Goal: Information Seeking & Learning: Learn about a topic

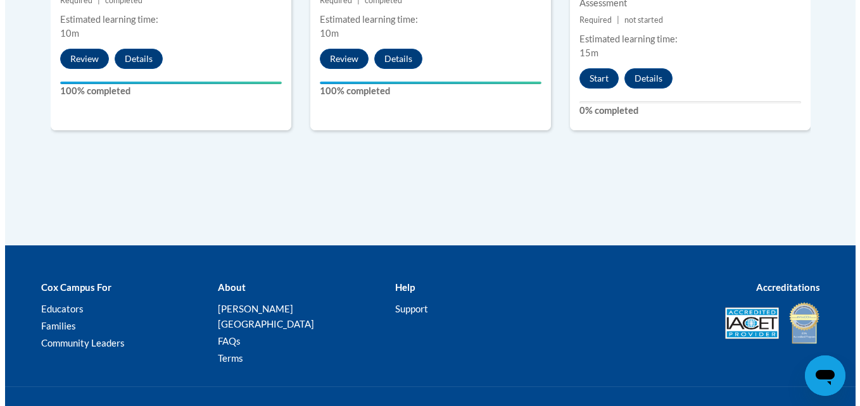
scroll to position [2048, 0]
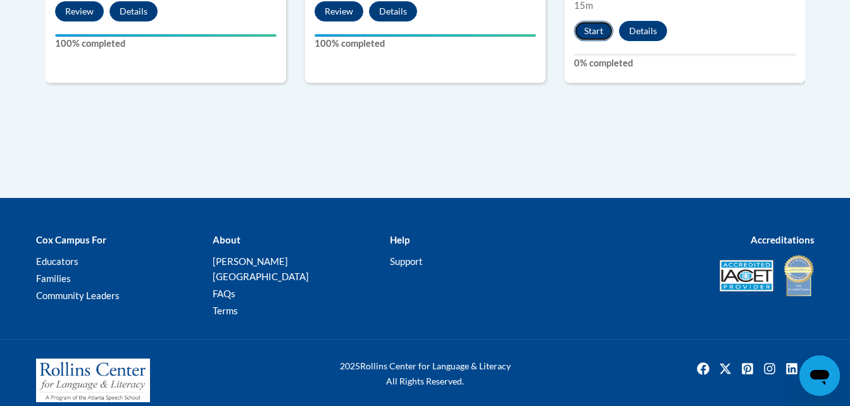
click at [598, 31] on button "Start" at bounding box center [593, 31] width 39 height 20
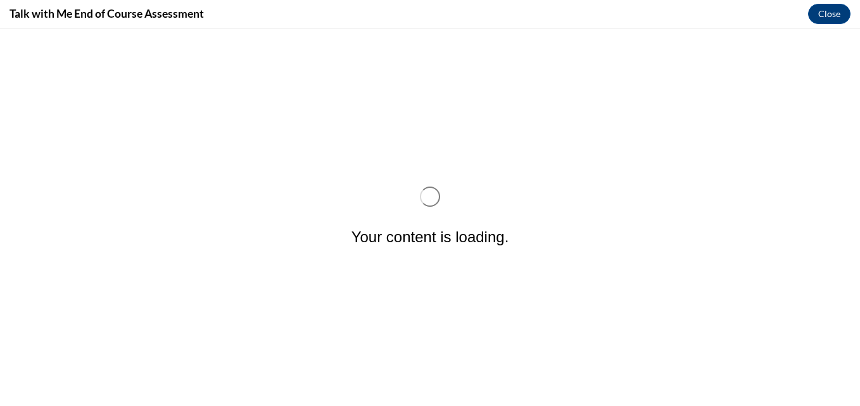
scroll to position [0, 0]
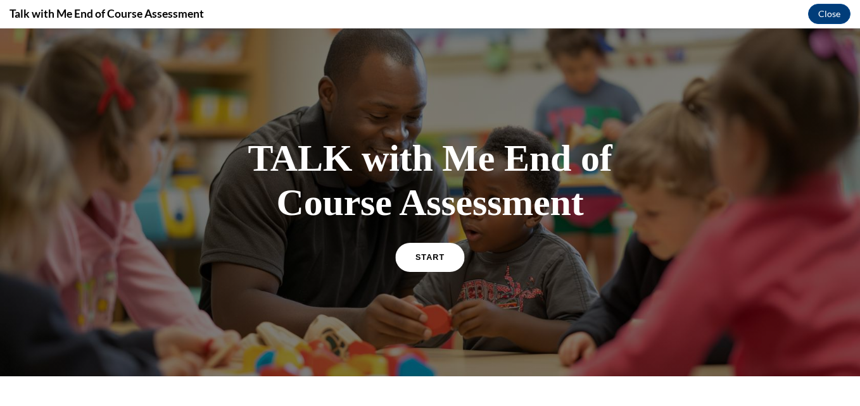
click at [430, 265] on link "START" at bounding box center [429, 256] width 69 height 29
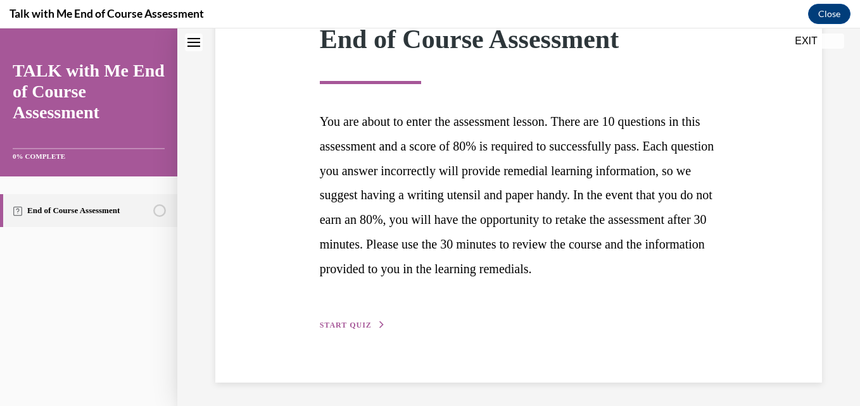
scroll to position [226, 0]
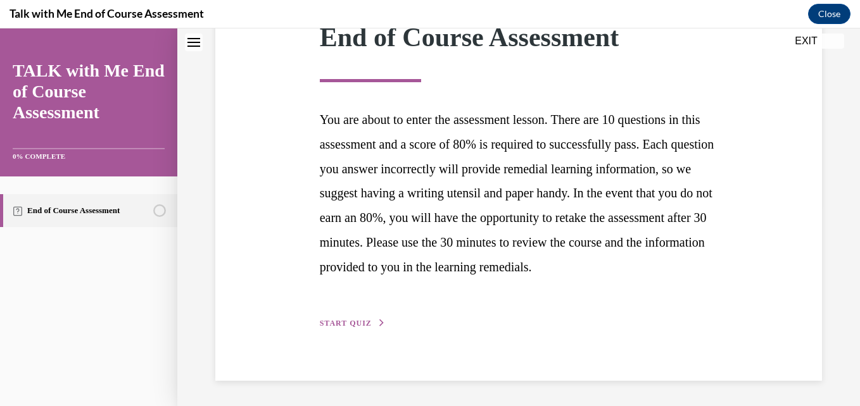
click at [355, 323] on span "START QUIZ" at bounding box center [346, 323] width 52 height 9
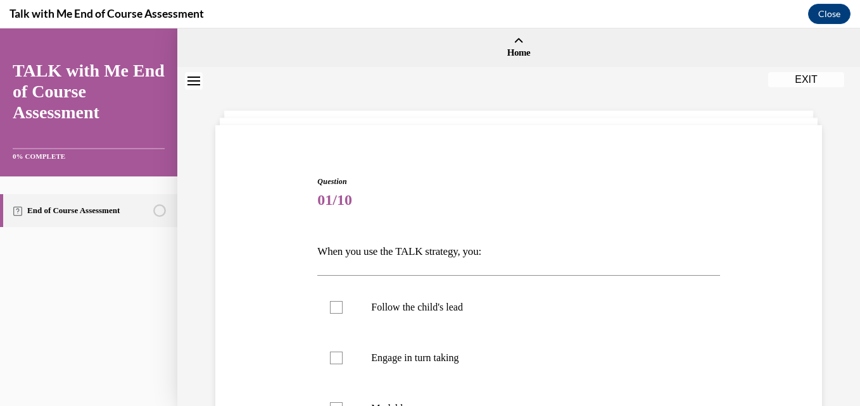
click at [849, 395] on div "Question 01/10 When you use the TALK strategy, you: Follow the child's lead Eng…" at bounding box center [518, 367] width 682 height 599
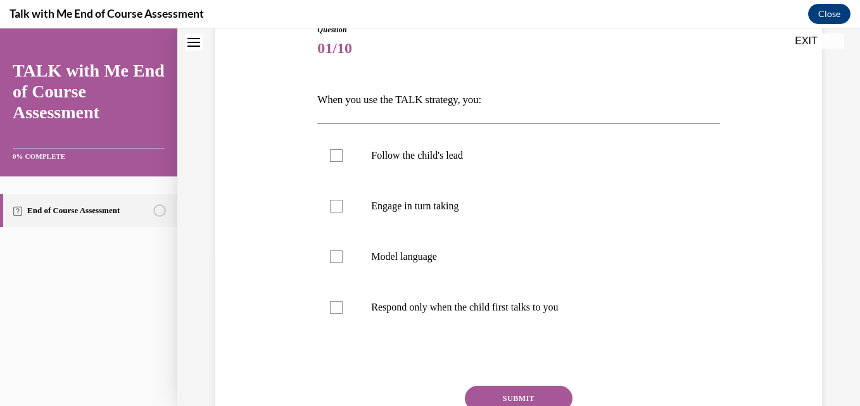
scroll to position [194, 0]
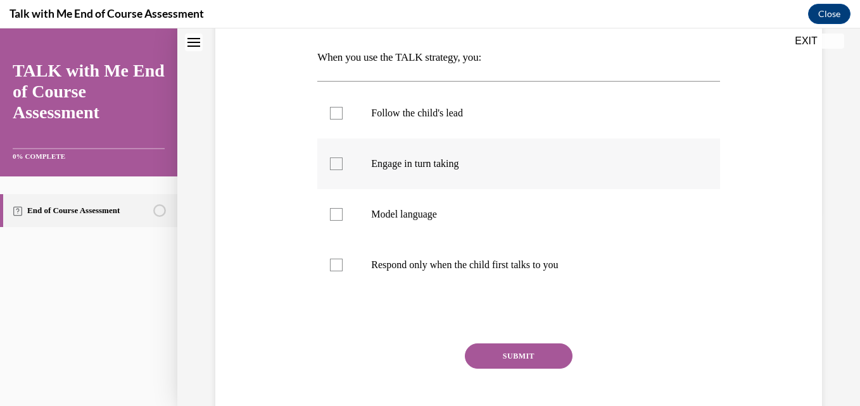
click at [351, 168] on label "Engage in turn taking" at bounding box center [518, 164] width 402 height 51
click at [342, 168] on input "Engage in turn taking" at bounding box center [336, 164] width 13 height 13
checkbox input "true"
click at [513, 358] on button "SUBMIT" at bounding box center [519, 356] width 108 height 25
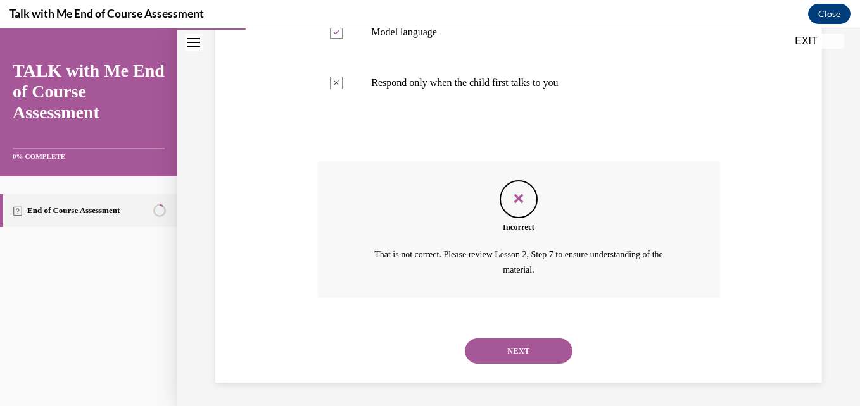
scroll to position [379, 0]
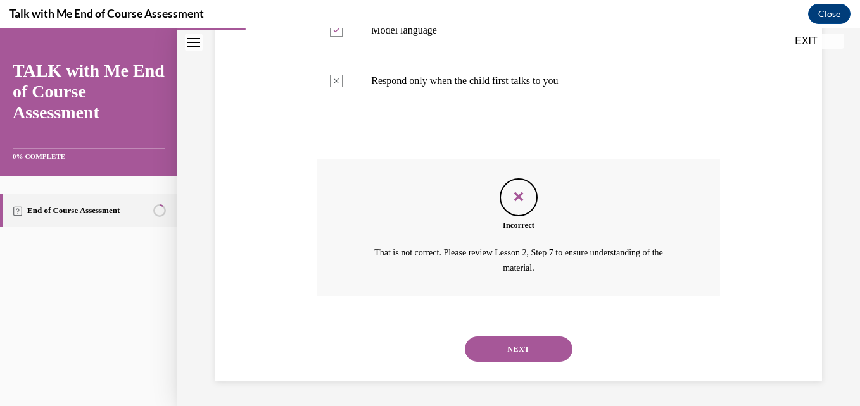
click at [549, 353] on button "NEXT" at bounding box center [519, 349] width 108 height 25
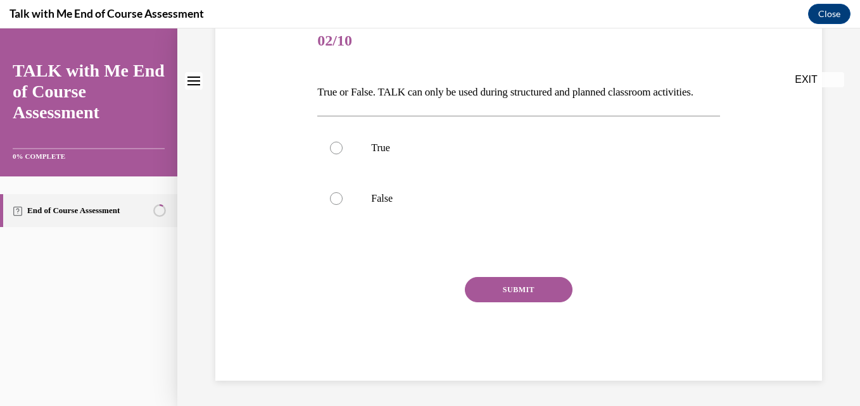
scroll to position [0, 0]
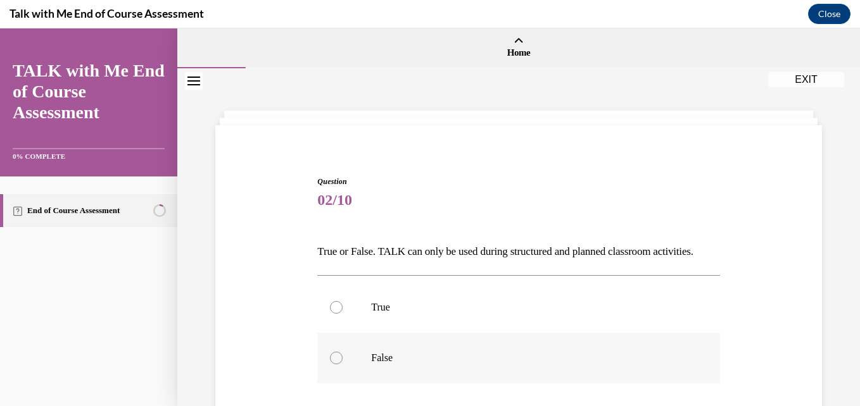
click at [349, 384] on label "False" at bounding box center [518, 358] width 402 height 51
click at [342, 365] on input "False" at bounding box center [336, 358] width 13 height 13
radio input "true"
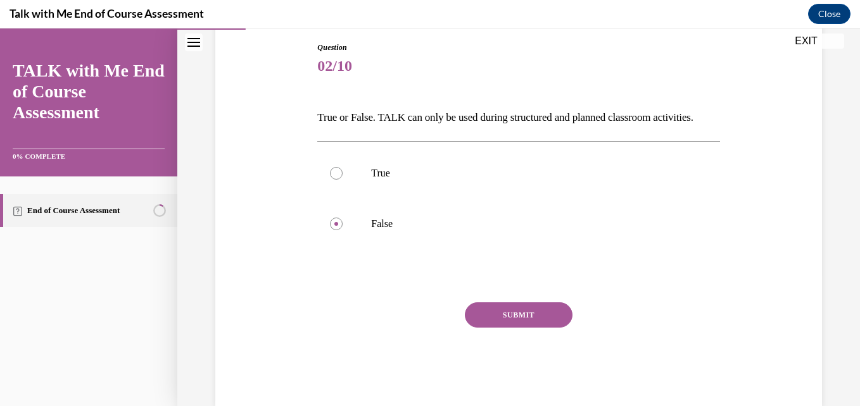
scroll to position [152, 0]
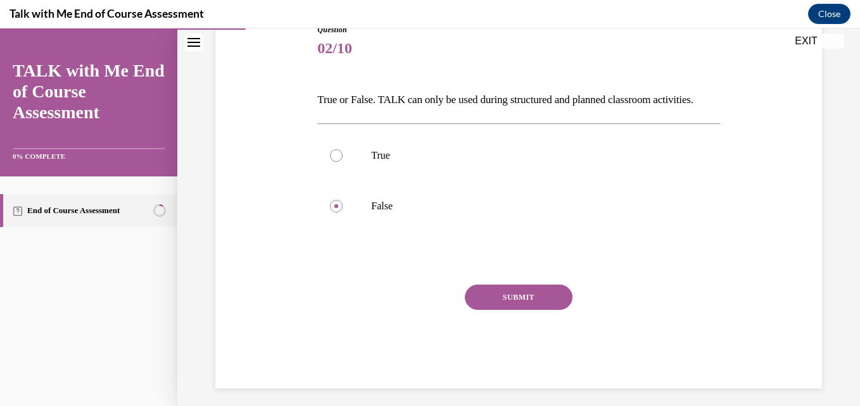
click at [518, 310] on button "SUBMIT" at bounding box center [519, 297] width 108 height 25
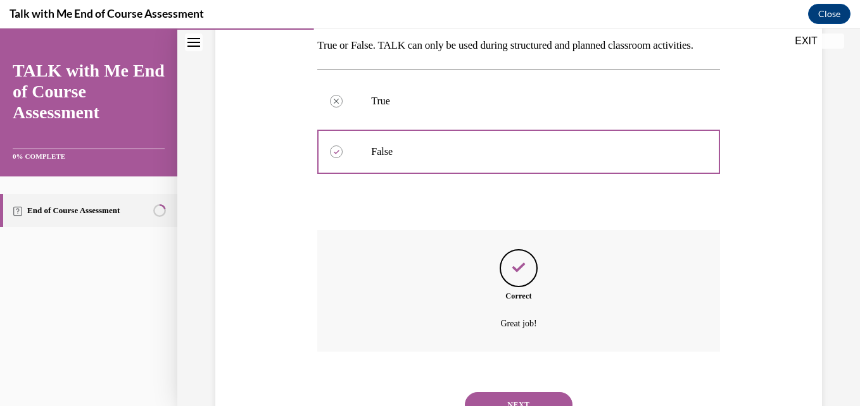
scroll to position [284, 0]
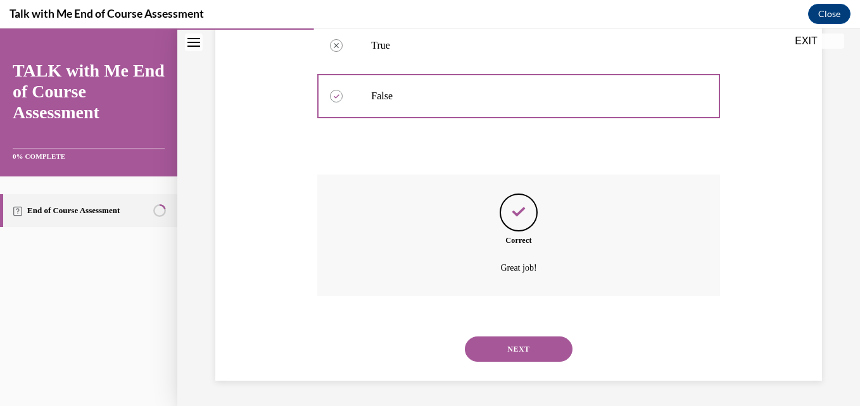
click at [507, 352] on button "NEXT" at bounding box center [519, 349] width 108 height 25
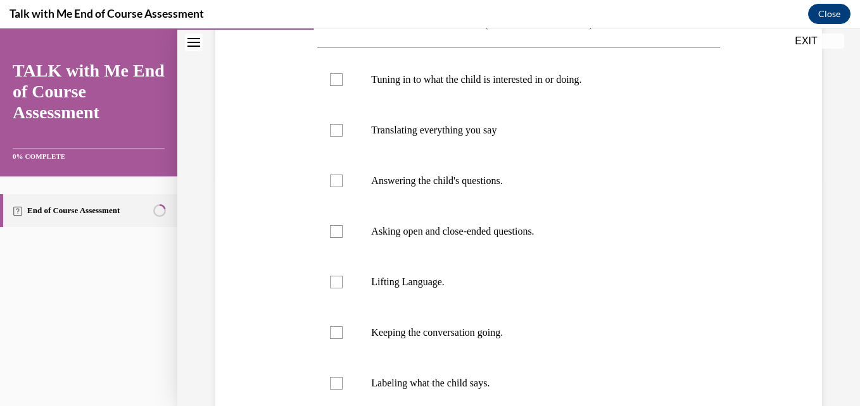
scroll to position [203, 0]
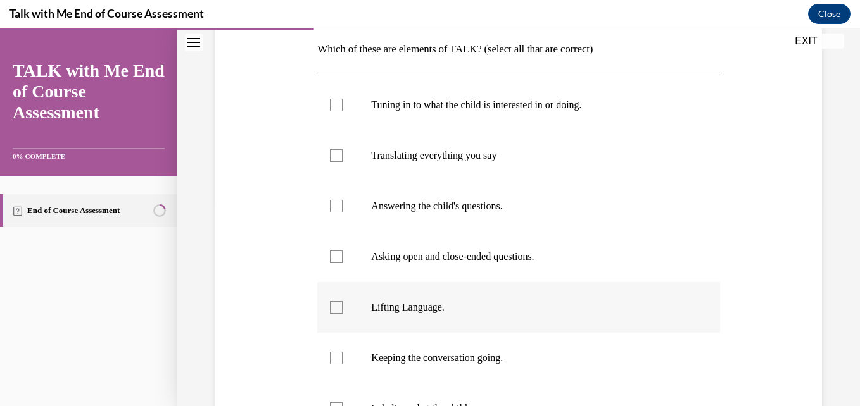
click at [339, 311] on div at bounding box center [336, 307] width 13 height 13
click at [339, 311] on input "Lifting Language." at bounding box center [336, 307] width 13 height 13
checkbox input "true"
click at [336, 210] on div at bounding box center [336, 206] width 13 height 13
click at [336, 210] on input "Answering the child's questions." at bounding box center [336, 206] width 13 height 13
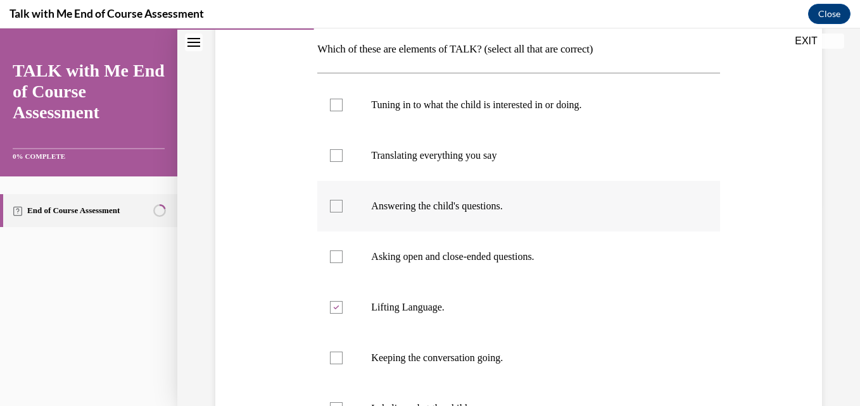
checkbox input "true"
click at [332, 108] on div at bounding box center [336, 105] width 13 height 13
click at [332, 108] on input "Tuning in to what the child is interested in or doing." at bounding box center [336, 105] width 13 height 13
checkbox input "true"
click at [338, 356] on div at bounding box center [336, 358] width 13 height 13
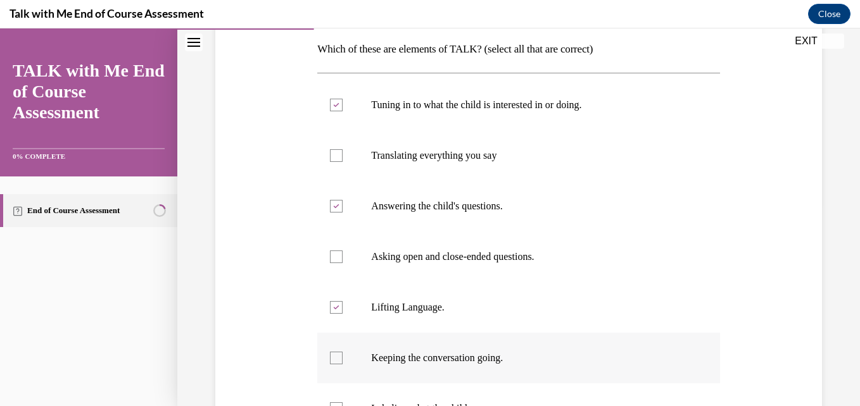
click at [338, 356] on input "Keeping the conversation going." at bounding box center [336, 358] width 13 height 13
checkbox input "true"
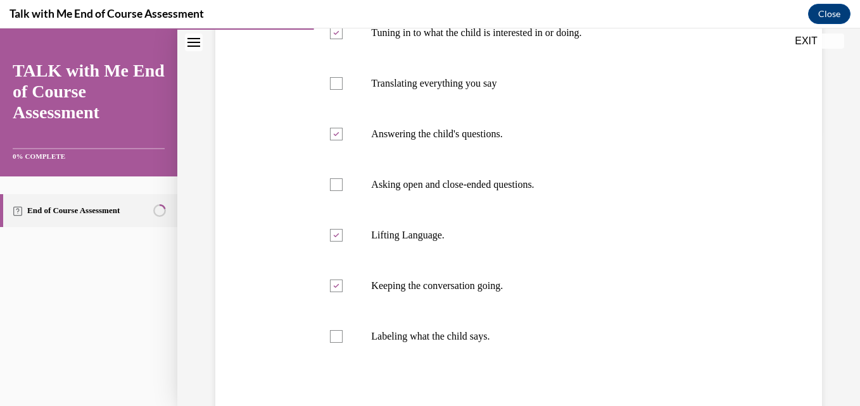
scroll to position [304, 0]
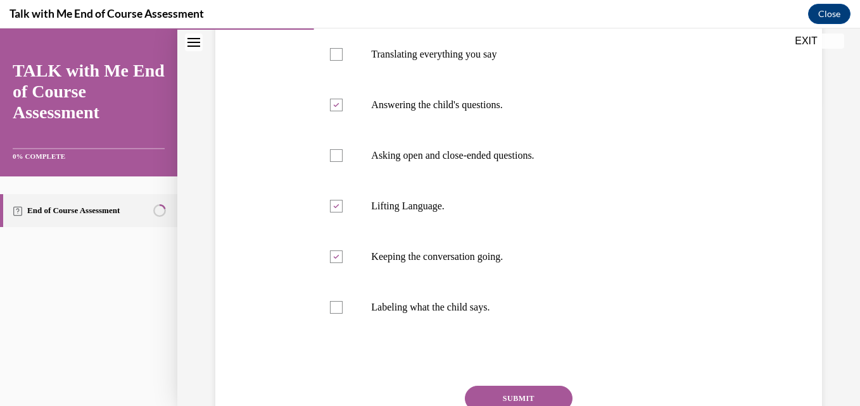
click at [548, 398] on button "SUBMIT" at bounding box center [519, 398] width 108 height 25
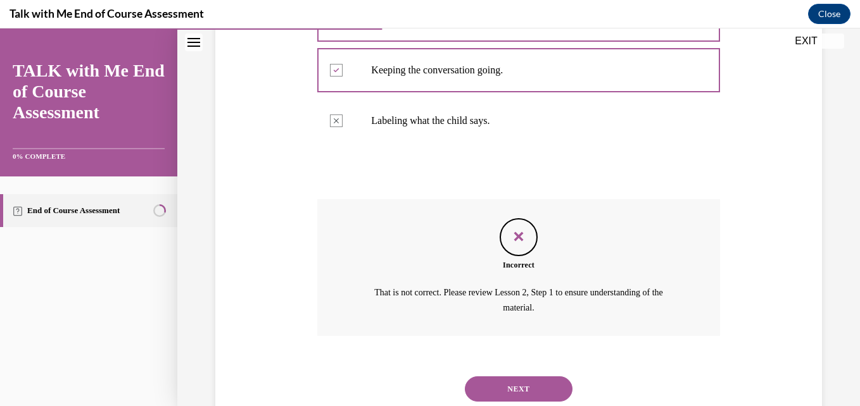
scroll to position [530, 0]
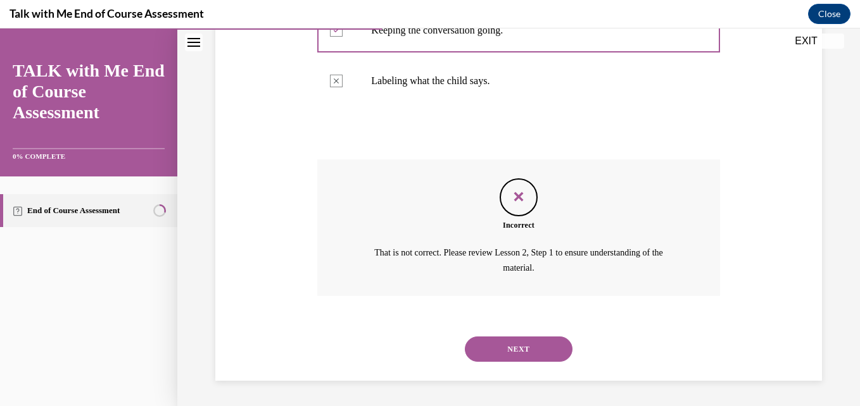
click at [542, 354] on button "NEXT" at bounding box center [519, 349] width 108 height 25
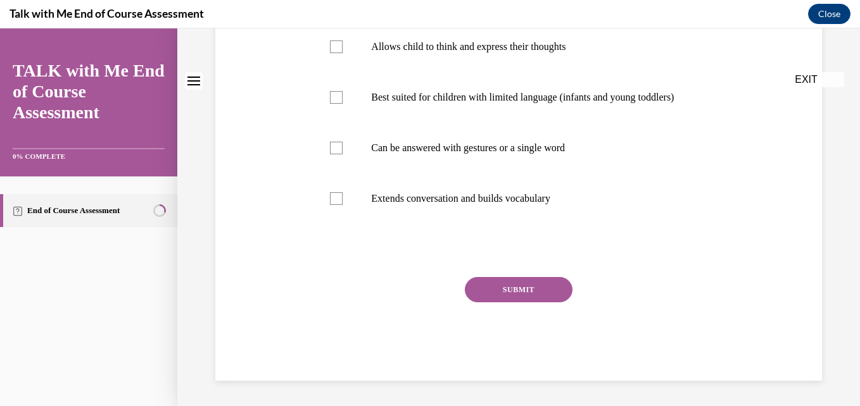
scroll to position [0, 0]
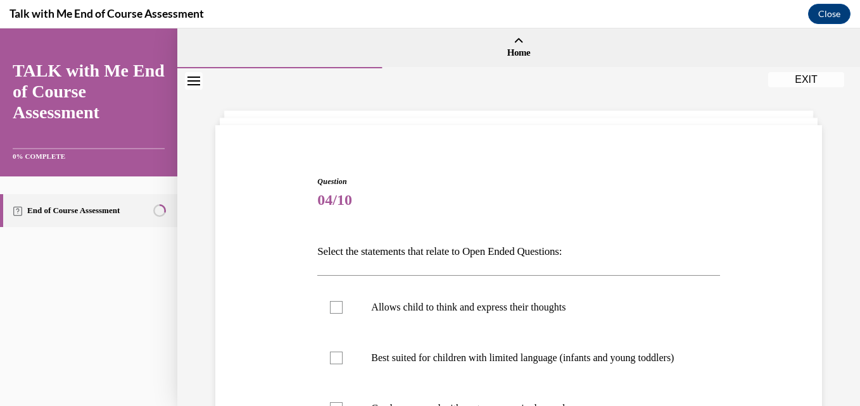
click at [847, 397] on div "Question 04/10 Select the statements that relate to Open Ended Questions: Allow…" at bounding box center [518, 367] width 682 height 599
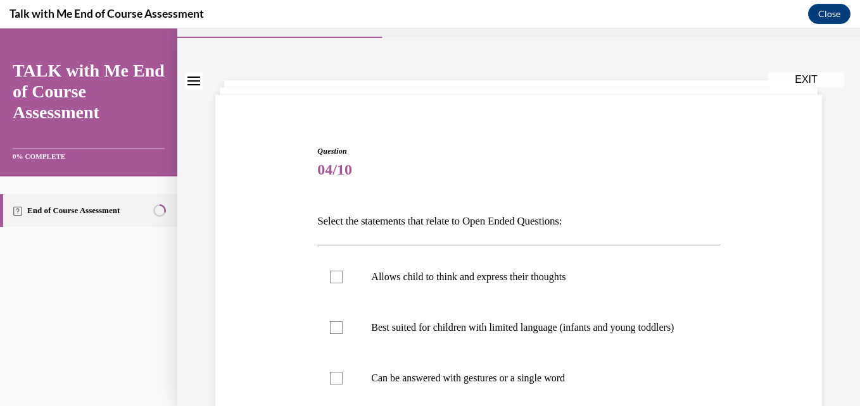
drag, startPoint x: 847, startPoint y: 397, endPoint x: 794, endPoint y: 261, distance: 145.9
click at [794, 261] on div "Question 04/10 Select the statements that relate to Open Ended Questions: Allow…" at bounding box center [518, 360] width 613 height 504
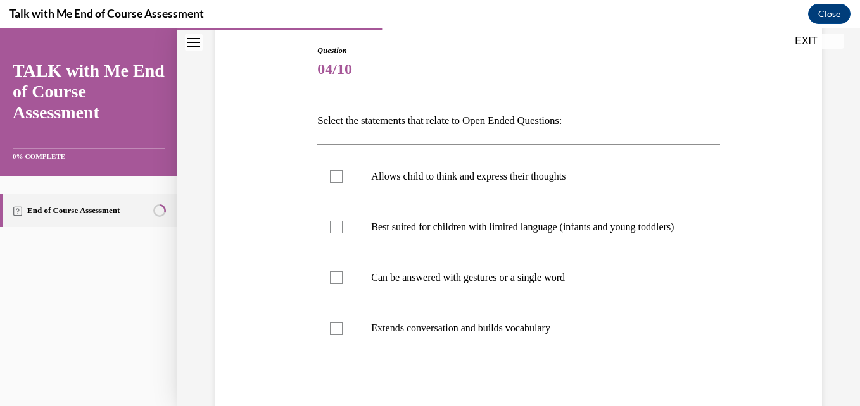
scroll to position [157, 0]
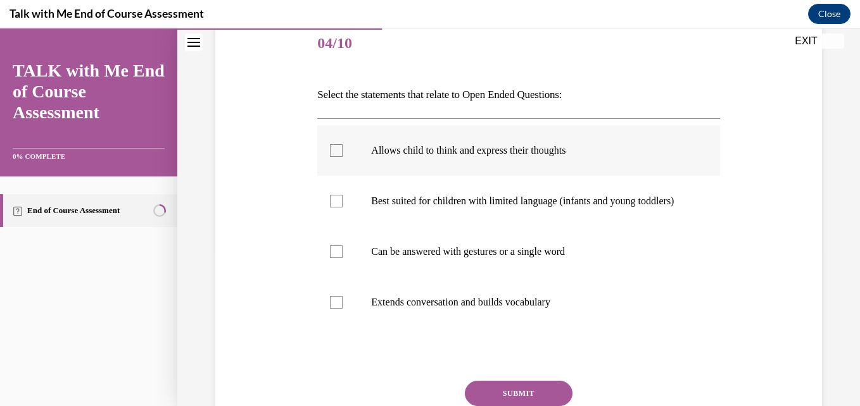
click at [337, 147] on div at bounding box center [336, 150] width 13 height 13
click at [337, 147] on input "Allows child to think and express their thoughts" at bounding box center [336, 150] width 13 height 13
checkbox input "true"
click at [332, 208] on div at bounding box center [336, 201] width 13 height 13
click at [332, 208] on input "Best suited for children with limited language (infants and young toddlers)" at bounding box center [336, 201] width 13 height 13
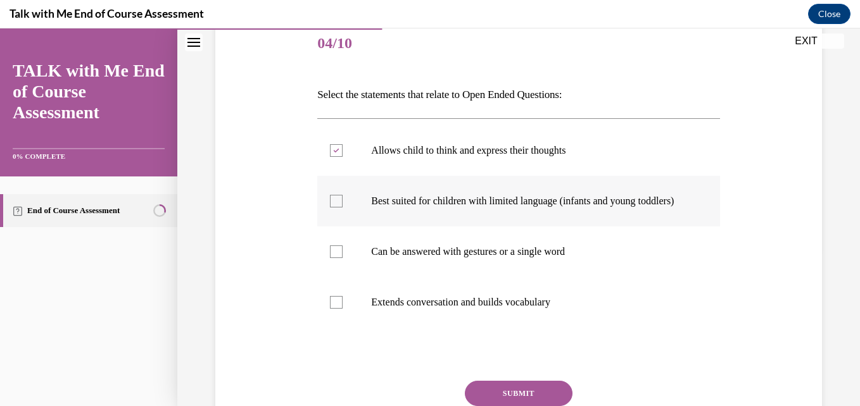
checkbox input "true"
click at [330, 309] on div at bounding box center [336, 302] width 13 height 13
click at [330, 309] on input "Extends conversation and builds vocabulary" at bounding box center [336, 302] width 13 height 13
checkbox input "true"
click at [496, 401] on button "SUBMIT" at bounding box center [519, 393] width 108 height 25
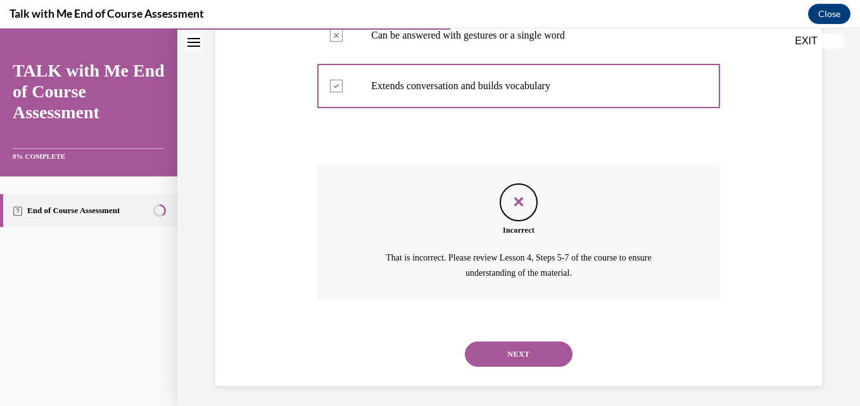
scroll to position [391, 0]
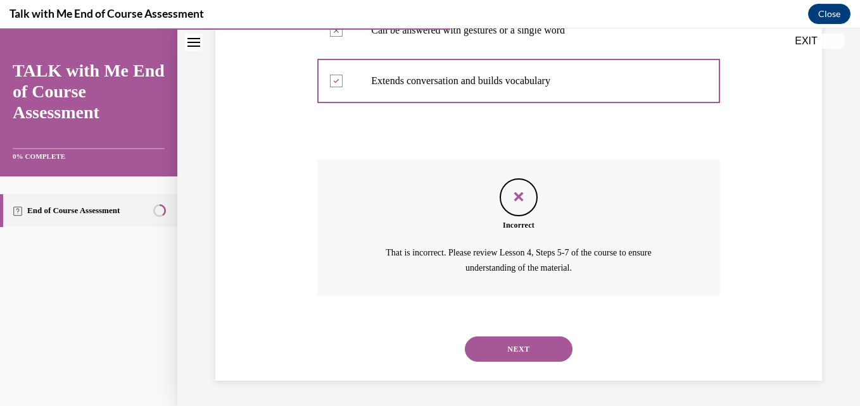
click at [544, 346] on button "NEXT" at bounding box center [519, 349] width 108 height 25
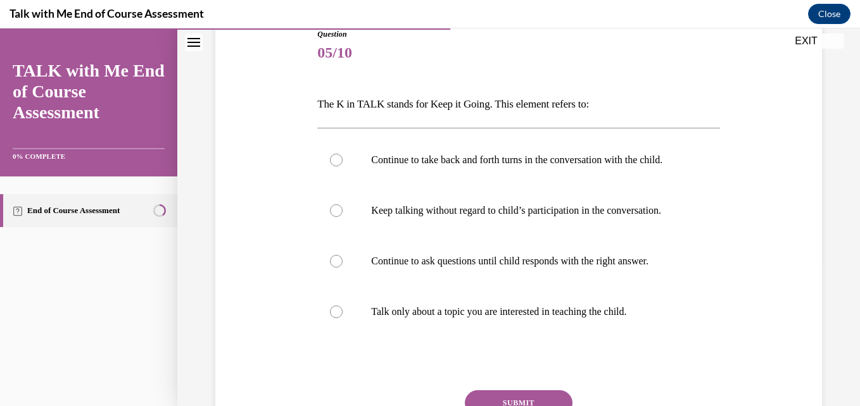
scroll to position [169, 0]
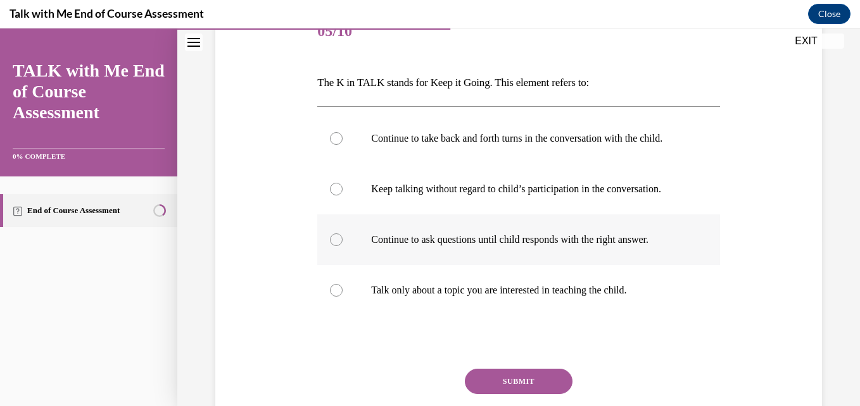
click at [333, 265] on label "Continue to ask questions until child responds with the right answer." at bounding box center [518, 240] width 402 height 51
click at [333, 246] on input "Continue to ask questions until child responds with the right answer." at bounding box center [336, 240] width 13 height 13
radio input "true"
click at [508, 394] on button "SUBMIT" at bounding box center [519, 381] width 108 height 25
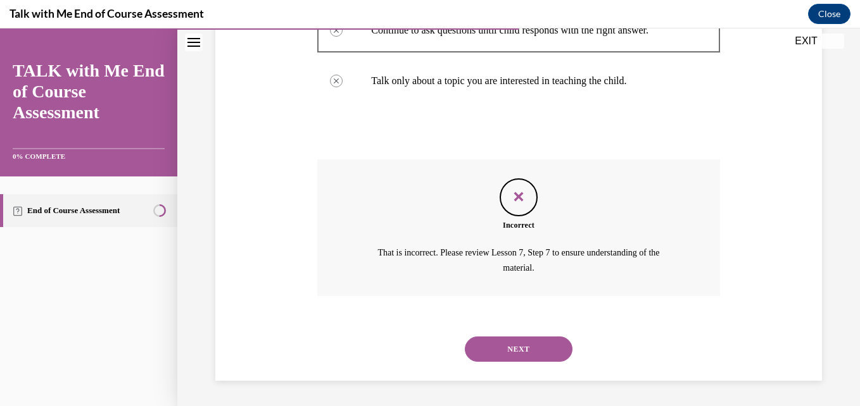
scroll to position [404, 0]
click at [535, 351] on button "NEXT" at bounding box center [519, 349] width 108 height 25
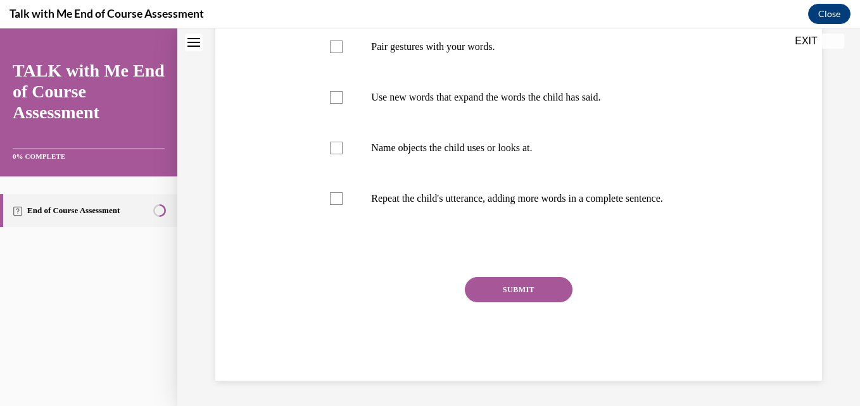
scroll to position [0, 0]
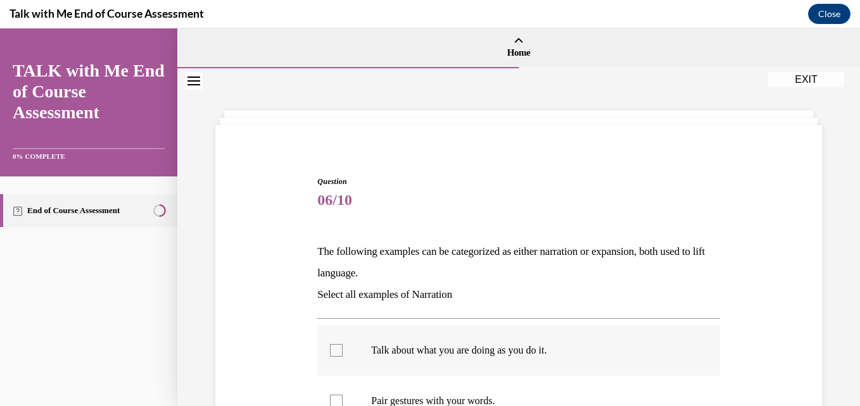
click at [393, 346] on p "Talk about what you are doing as you do it." at bounding box center [529, 350] width 316 height 13
click at [342, 346] on input "Talk about what you are doing as you do it." at bounding box center [336, 350] width 13 height 13
checkbox input "true"
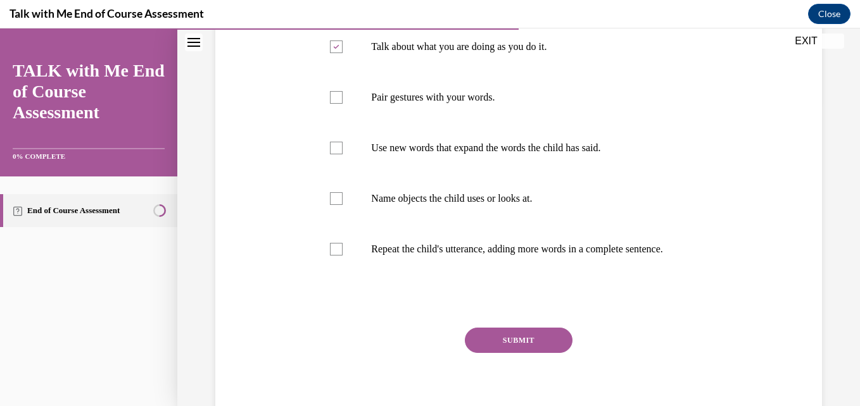
scroll to position [367, 0]
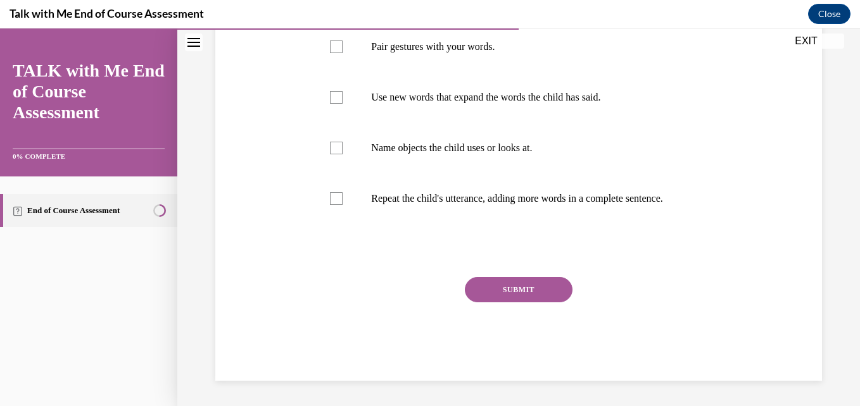
click at [528, 287] on button "SUBMIT" at bounding box center [519, 289] width 108 height 25
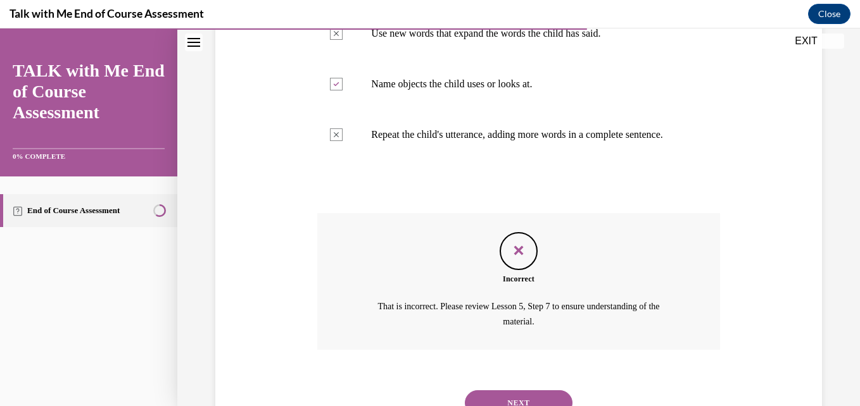
scroll to position [485, 0]
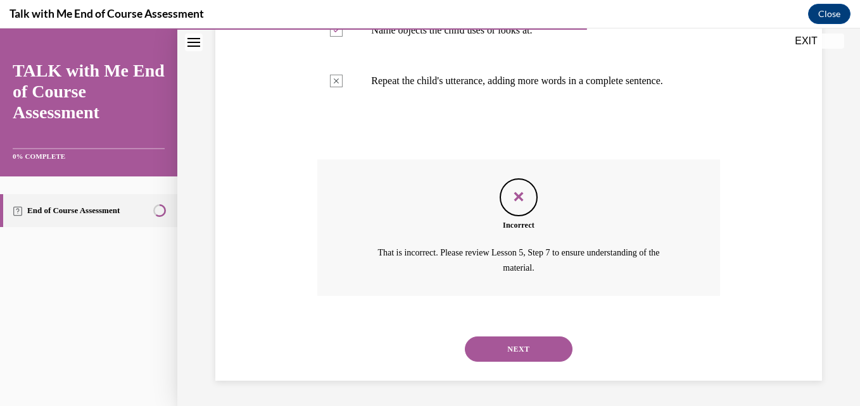
click at [526, 359] on button "NEXT" at bounding box center [519, 349] width 108 height 25
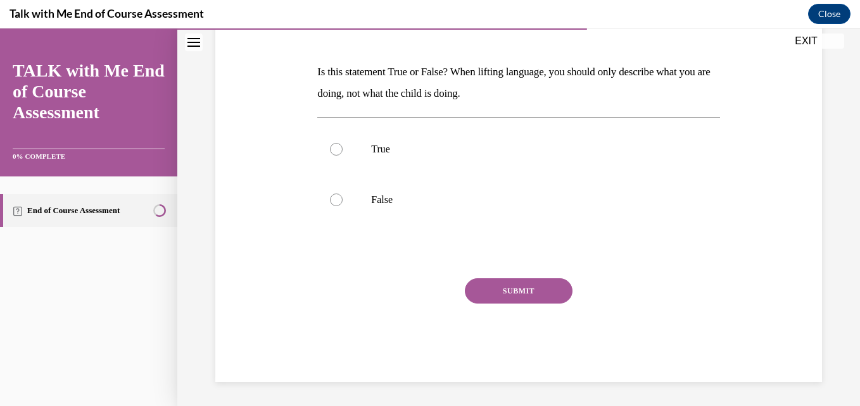
scroll to position [181, 0]
click at [339, 202] on div at bounding box center [336, 198] width 13 height 13
click at [339, 202] on input "False" at bounding box center [336, 198] width 13 height 13
radio input "true"
click at [529, 282] on button "SUBMIT" at bounding box center [519, 289] width 108 height 25
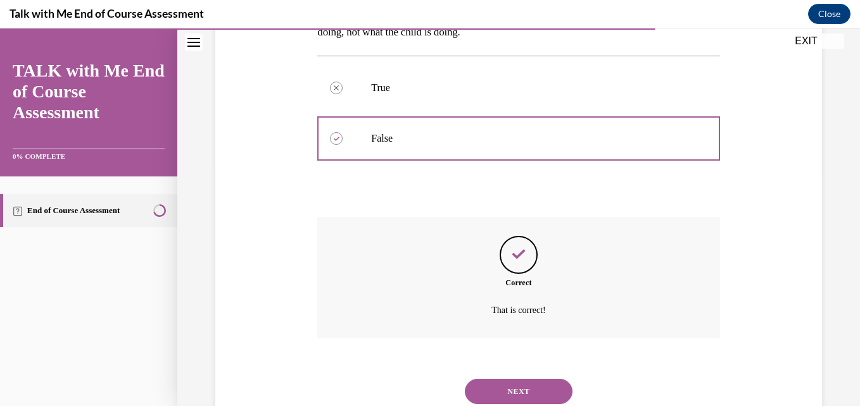
scroll to position [284, 0]
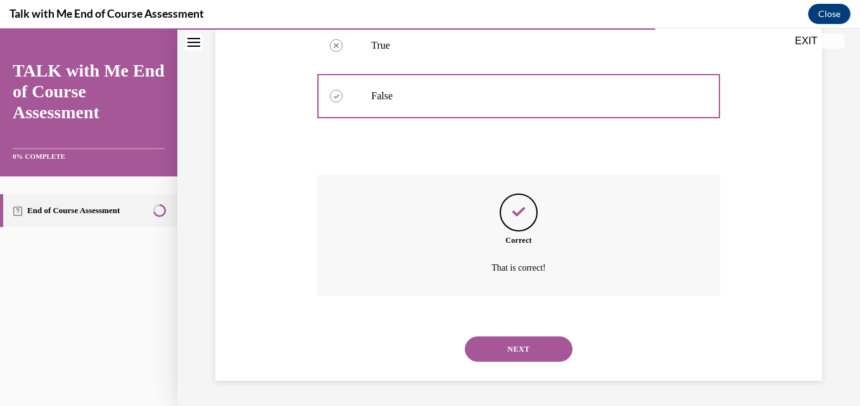
click at [496, 344] on button "NEXT" at bounding box center [519, 349] width 108 height 25
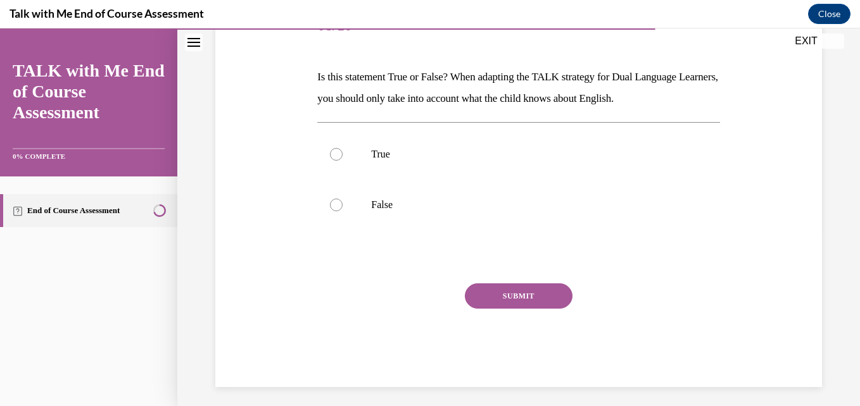
scroll to position [177, 0]
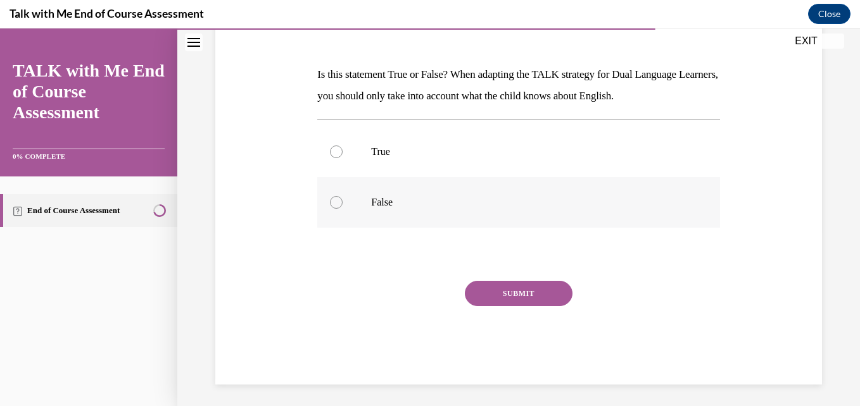
click at [379, 203] on p "False" at bounding box center [529, 202] width 316 height 13
click at [342, 203] on input "False" at bounding box center [336, 202] width 13 height 13
radio input "true"
click at [375, 163] on label "True" at bounding box center [518, 152] width 402 height 51
click at [342, 158] on input "True" at bounding box center [336, 152] width 13 height 13
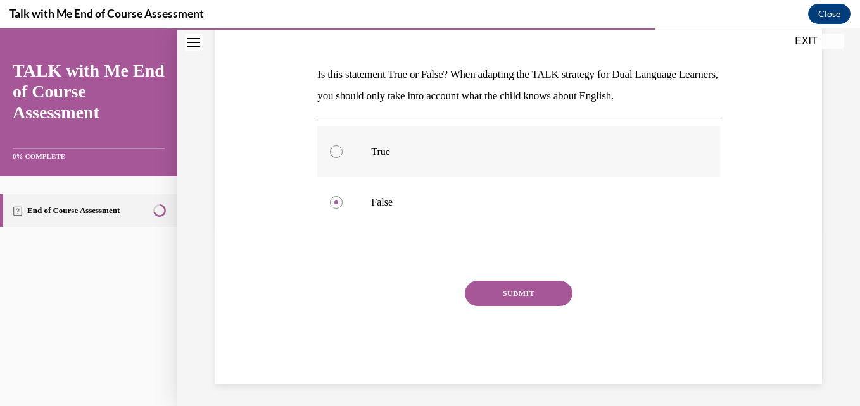
radio input "true"
click at [526, 292] on button "SUBMIT" at bounding box center [519, 293] width 108 height 25
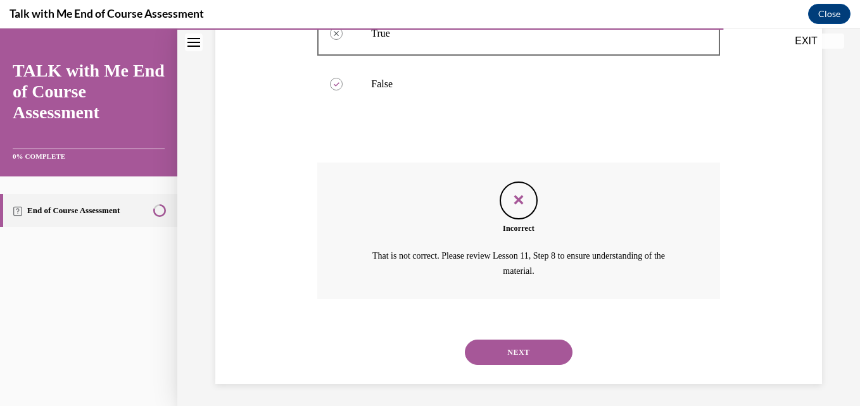
scroll to position [299, 0]
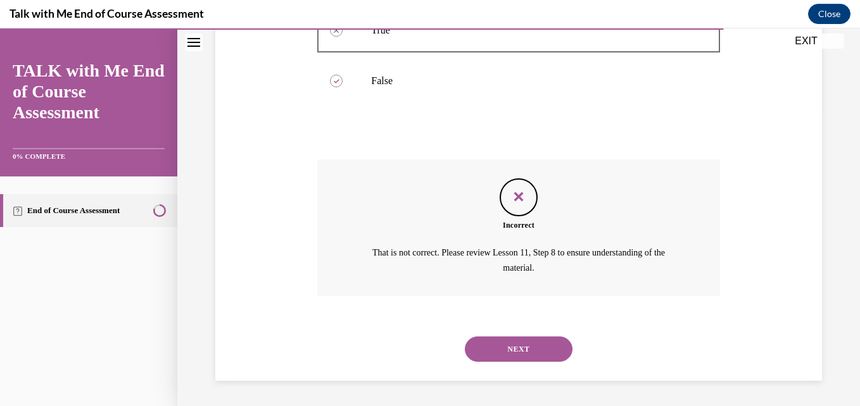
click at [513, 351] on button "NEXT" at bounding box center [519, 349] width 108 height 25
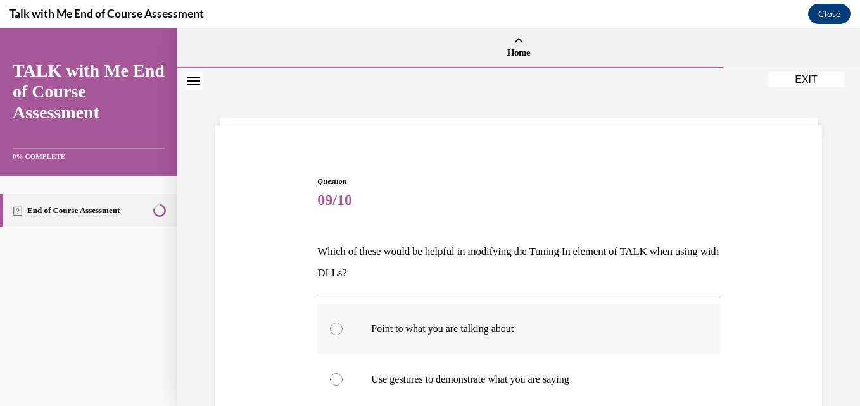
click at [491, 332] on p "Point to what you are talking about" at bounding box center [529, 329] width 316 height 13
click at [342, 332] on input "Point to what you are talking about" at bounding box center [336, 329] width 13 height 13
radio input "true"
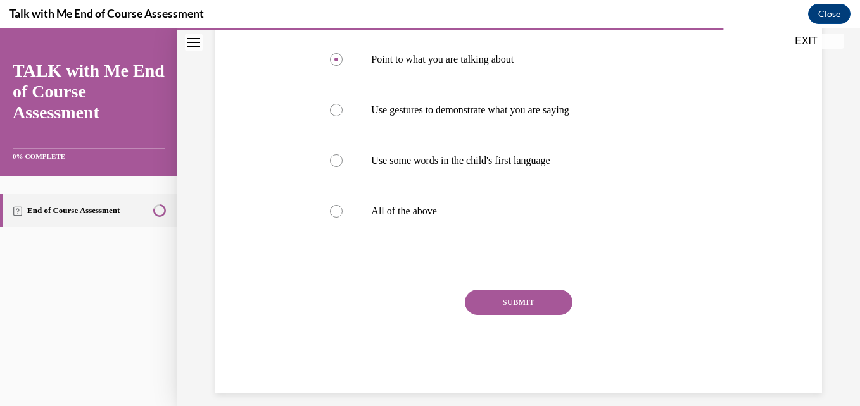
scroll to position [282, 0]
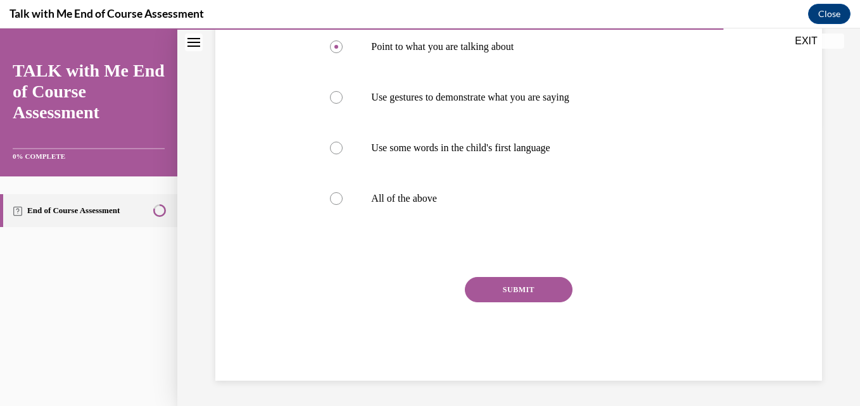
click at [518, 293] on button "SUBMIT" at bounding box center [519, 289] width 108 height 25
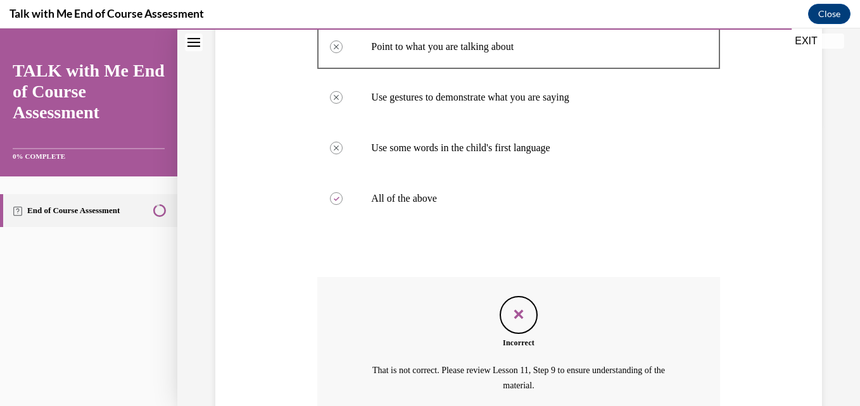
scroll to position [400, 0]
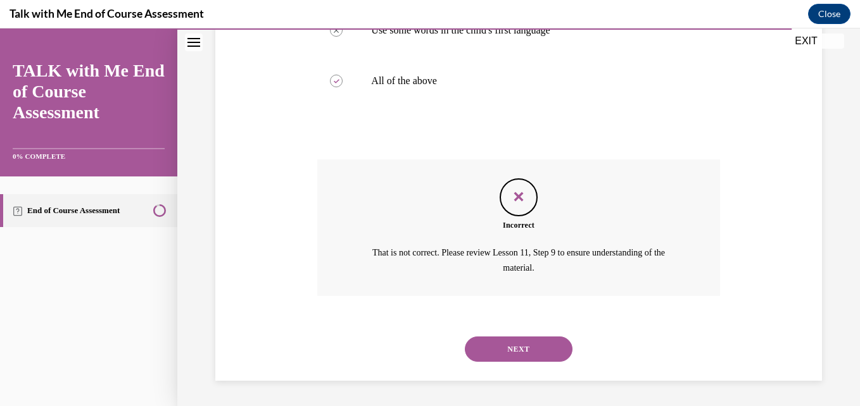
click at [503, 346] on button "NEXT" at bounding box center [519, 349] width 108 height 25
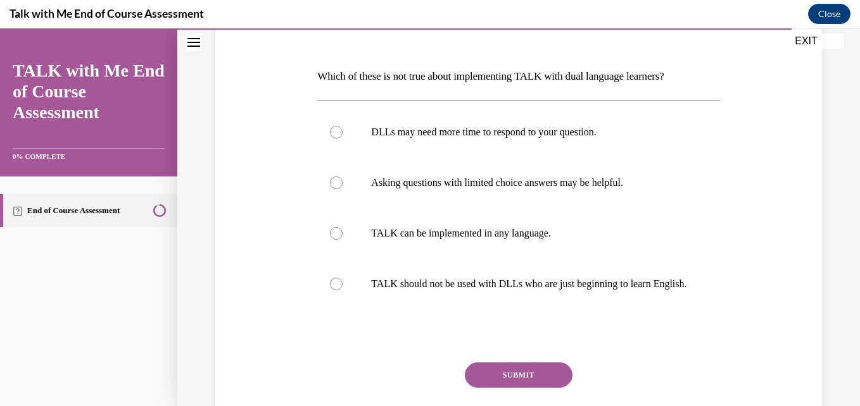
scroll to position [177, 0]
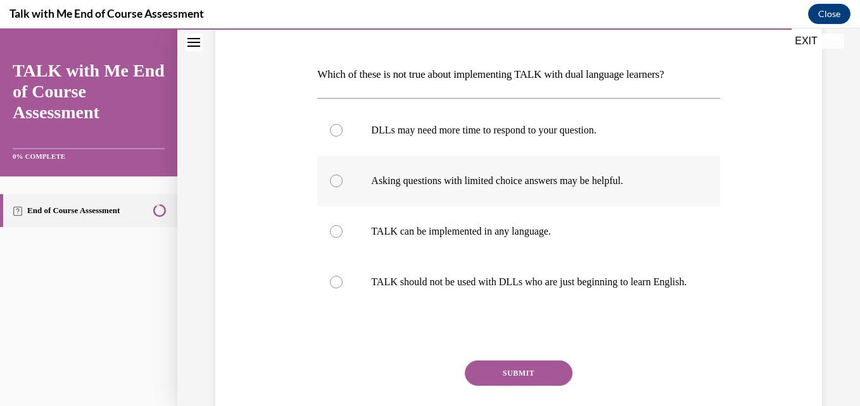
click at [330, 183] on div at bounding box center [336, 181] width 13 height 13
click at [330, 183] on input "Asking questions with limited choice answers may be helpful." at bounding box center [336, 181] width 13 height 13
radio input "true"
click at [504, 379] on button "SUBMIT" at bounding box center [519, 373] width 108 height 25
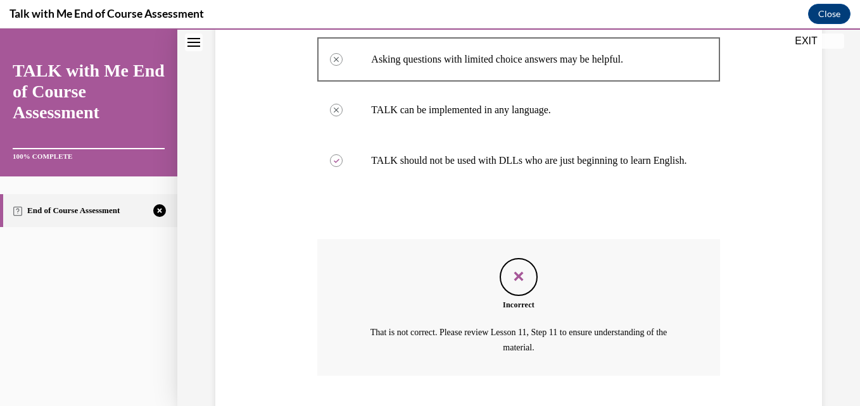
scroll to position [391, 0]
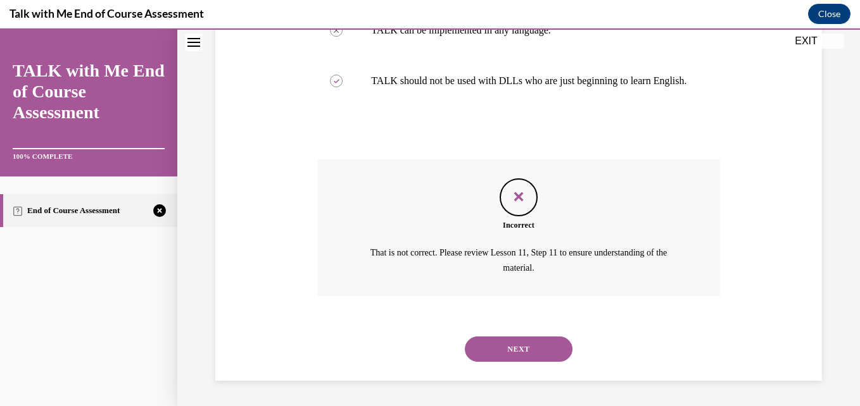
click at [503, 342] on button "NEXT" at bounding box center [519, 349] width 108 height 25
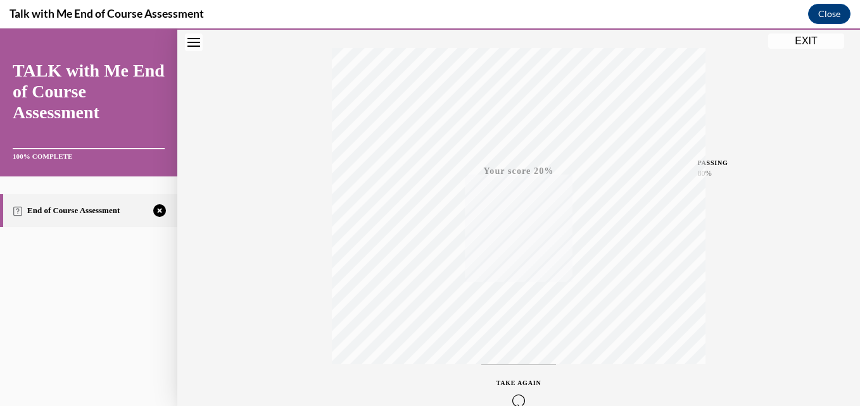
scroll to position [271, 0]
click at [520, 316] on div "TAKE AGAIN" at bounding box center [518, 321] width 45 height 30
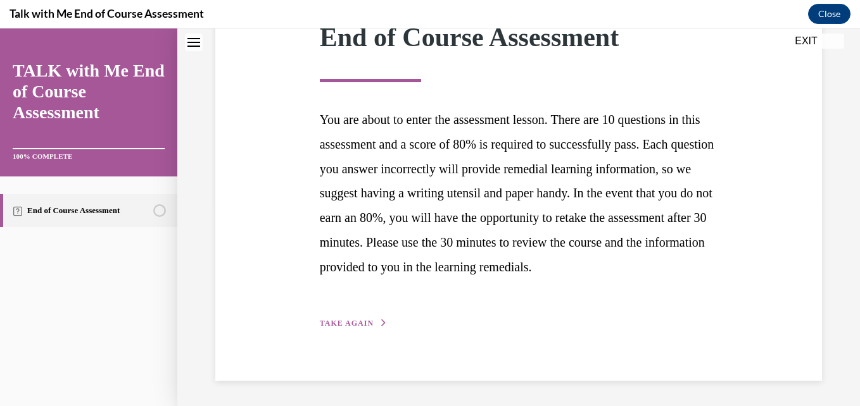
scroll to position [197, 0]
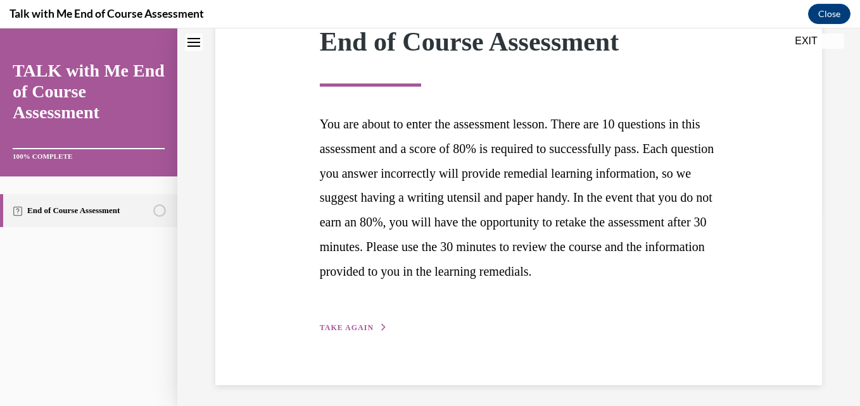
click at [362, 332] on span "TAKE AGAIN" at bounding box center [347, 327] width 54 height 9
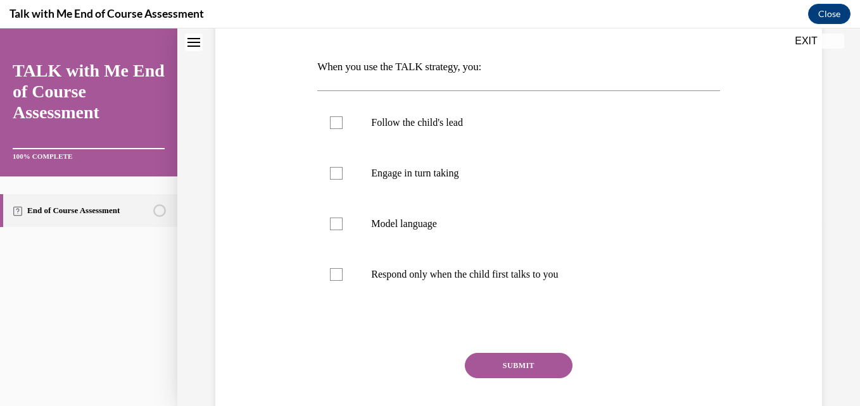
scroll to position [203, 0]
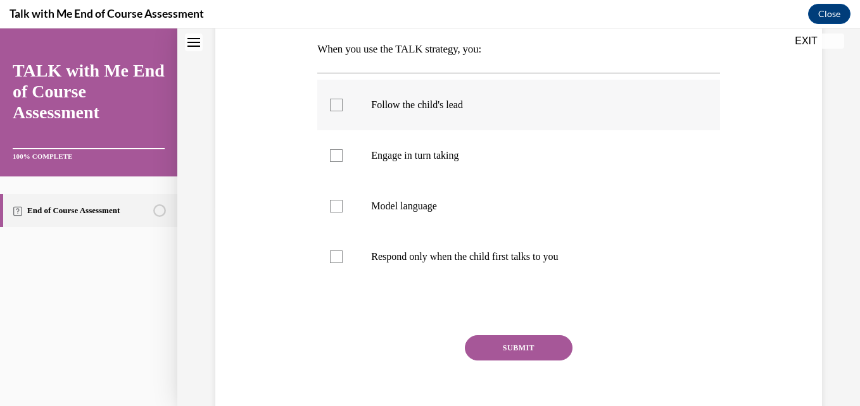
click at [338, 103] on div at bounding box center [336, 105] width 13 height 13
click at [338, 103] on input "Follow the child's lead" at bounding box center [336, 105] width 13 height 13
checkbox input "true"
click at [332, 206] on div at bounding box center [336, 206] width 13 height 13
click at [332, 206] on input "Model language" at bounding box center [336, 206] width 13 height 13
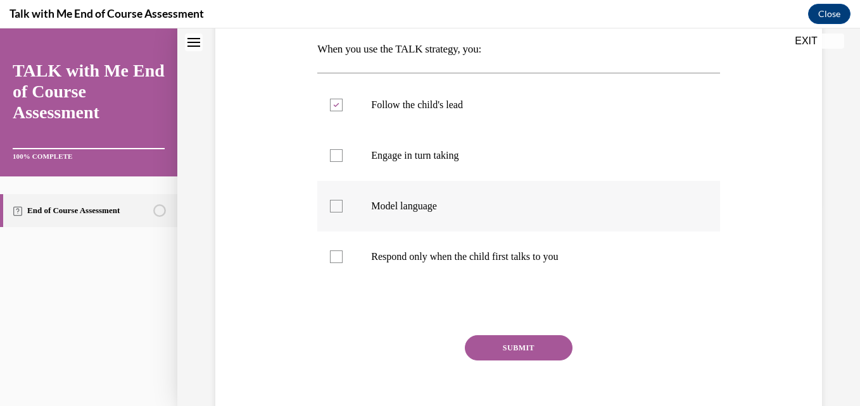
checkbox input "true"
click at [330, 258] on div at bounding box center [336, 257] width 13 height 13
click at [330, 258] on input "Respond only when the child first talks to you" at bounding box center [336, 257] width 13 height 13
checkbox input "true"
click at [522, 347] on button "SUBMIT" at bounding box center [519, 347] width 108 height 25
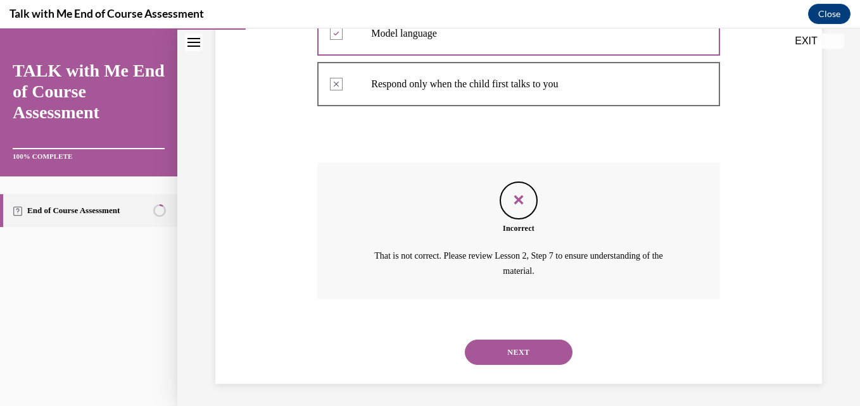
scroll to position [379, 0]
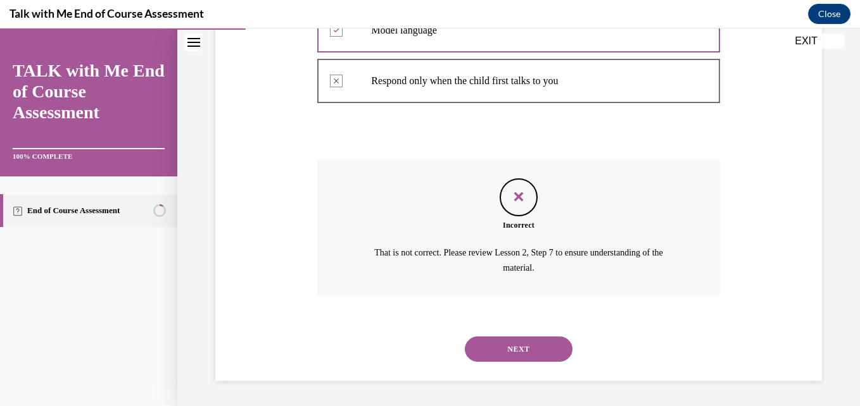
click at [541, 354] on button "NEXT" at bounding box center [519, 349] width 108 height 25
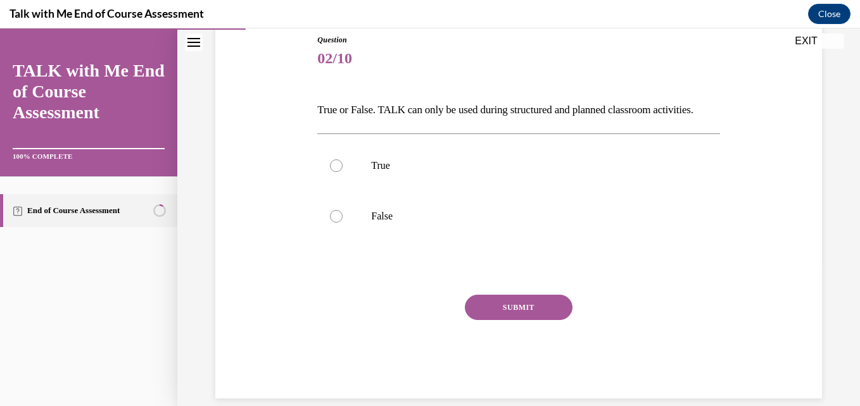
scroll to position [152, 0]
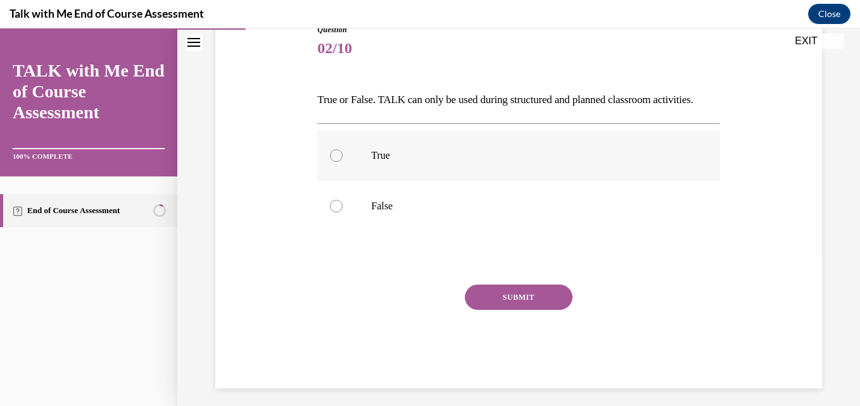
click at [337, 162] on div at bounding box center [336, 155] width 13 height 13
click at [337, 162] on input "True" at bounding box center [336, 155] width 13 height 13
radio input "true"
click at [523, 310] on button "SUBMIT" at bounding box center [519, 297] width 108 height 25
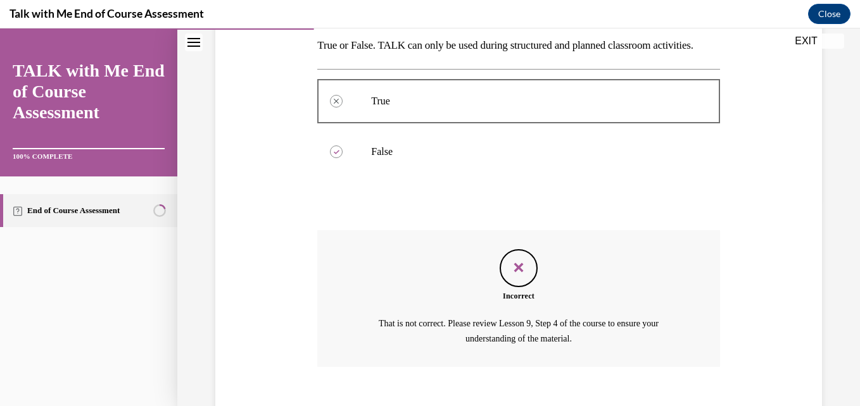
scroll to position [299, 0]
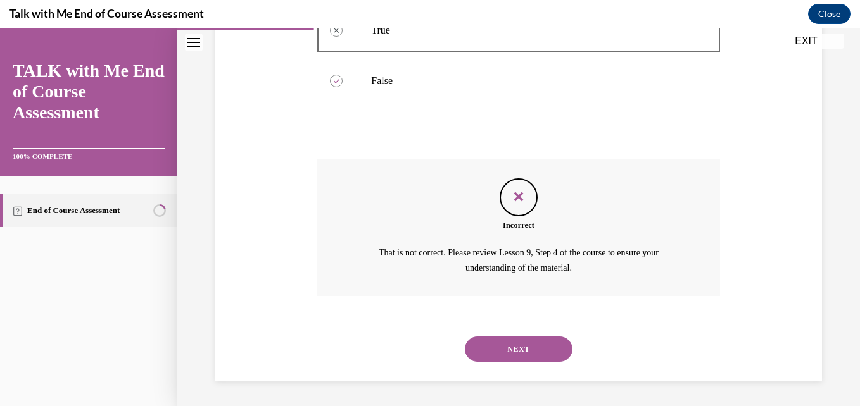
click at [521, 351] on button "NEXT" at bounding box center [519, 349] width 108 height 25
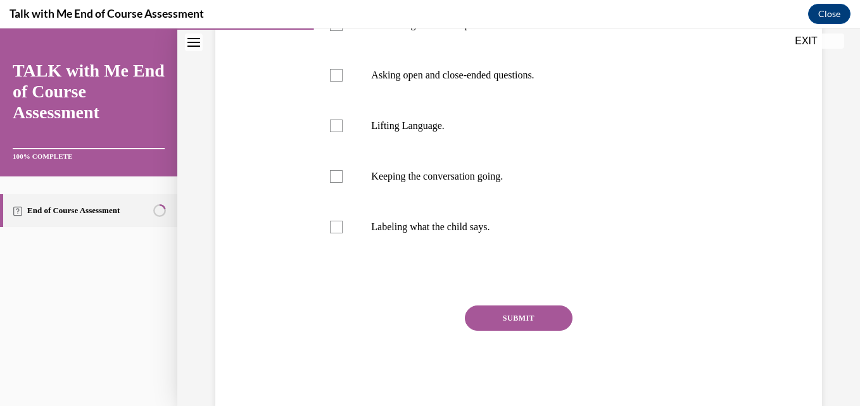
scroll to position [413, 0]
